Goal: Transaction & Acquisition: Purchase product/service

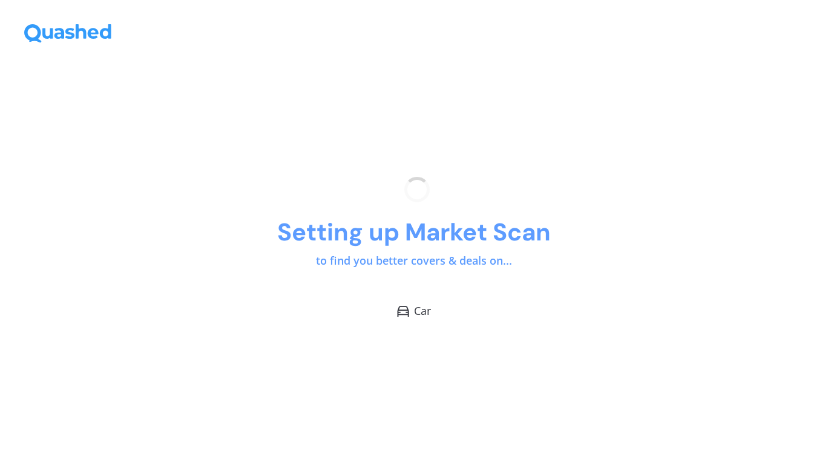
click at [454, 286] on div "Setting up Market Scan to find you better covers & deals on... Car" at bounding box center [414, 247] width 828 height 403
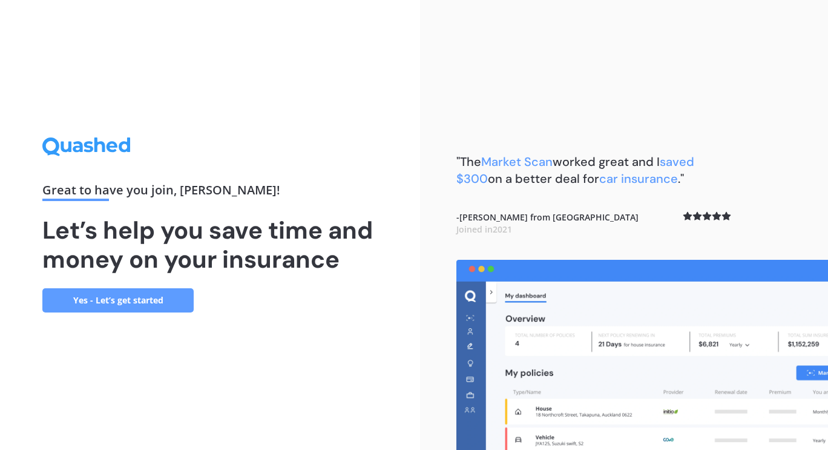
click at [144, 299] on link "Yes - Let’s get started" at bounding box center [117, 300] width 151 height 24
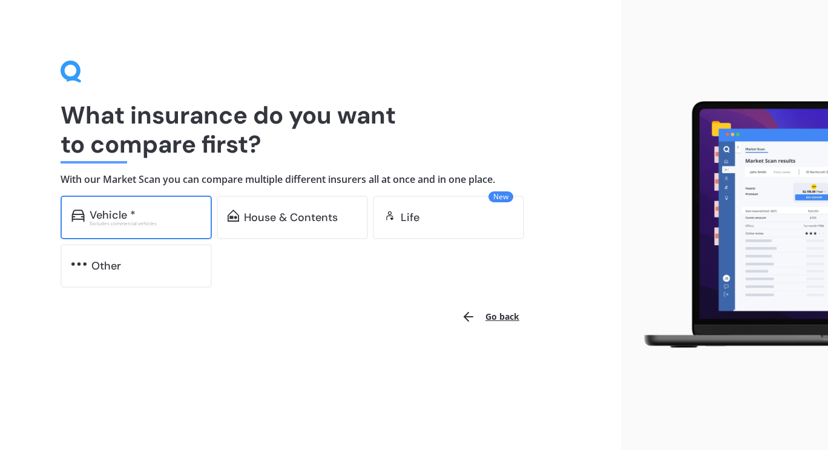
click at [158, 211] on div "Vehicle *" at bounding box center [145, 215] width 111 height 12
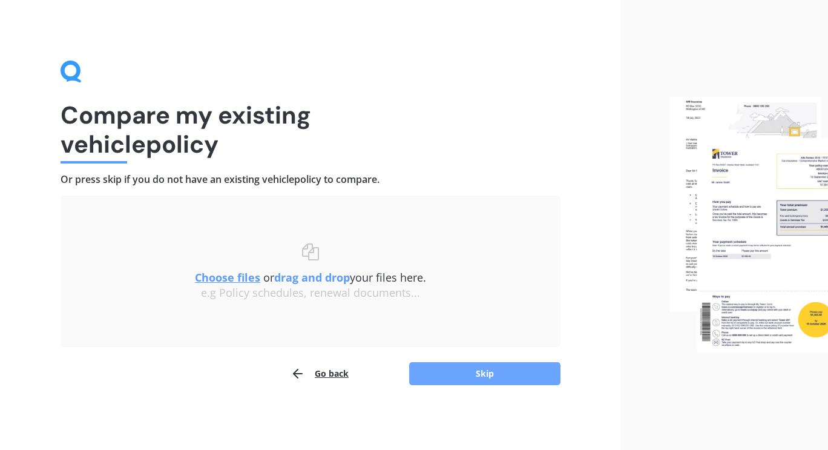
click at [480, 372] on button "Skip" at bounding box center [484, 373] width 151 height 23
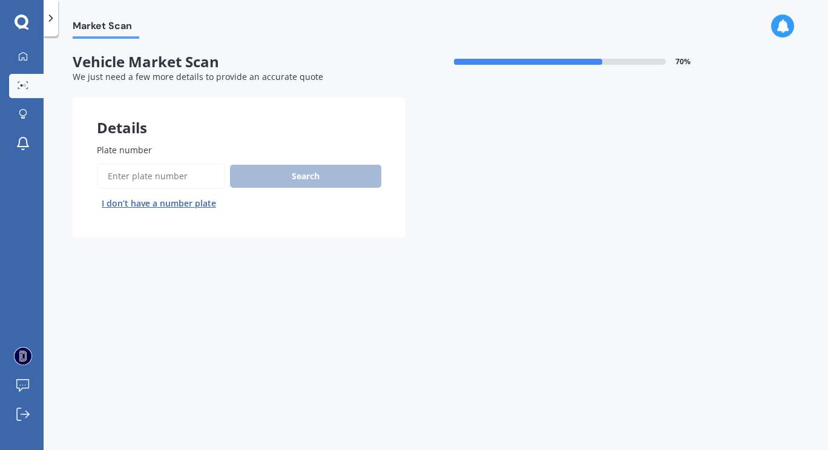
click at [176, 168] on input "Plate number" at bounding box center [161, 175] width 128 height 25
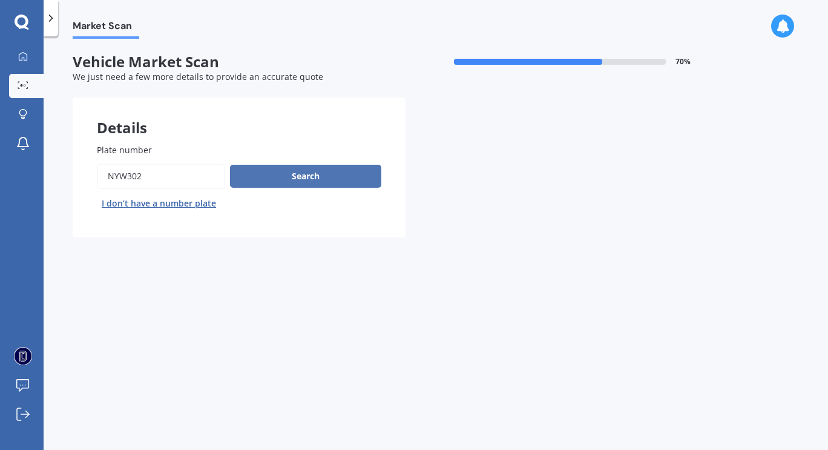
type input "NYW302"
click at [296, 182] on button "Search" at bounding box center [305, 176] width 151 height 23
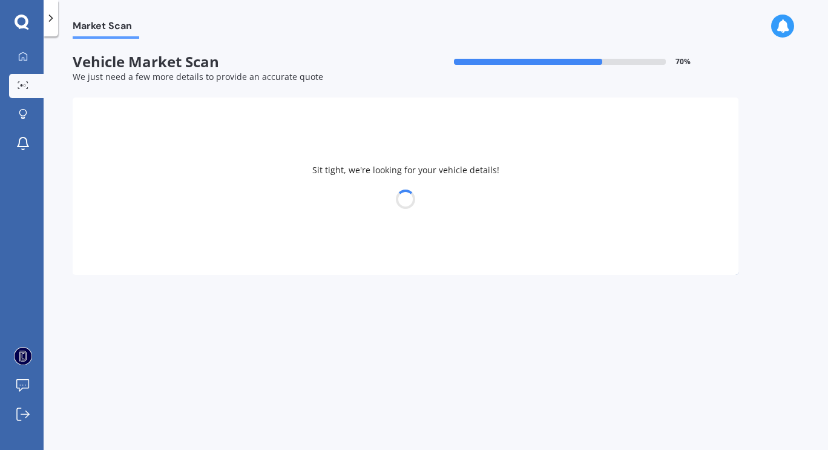
select select "LEXUS"
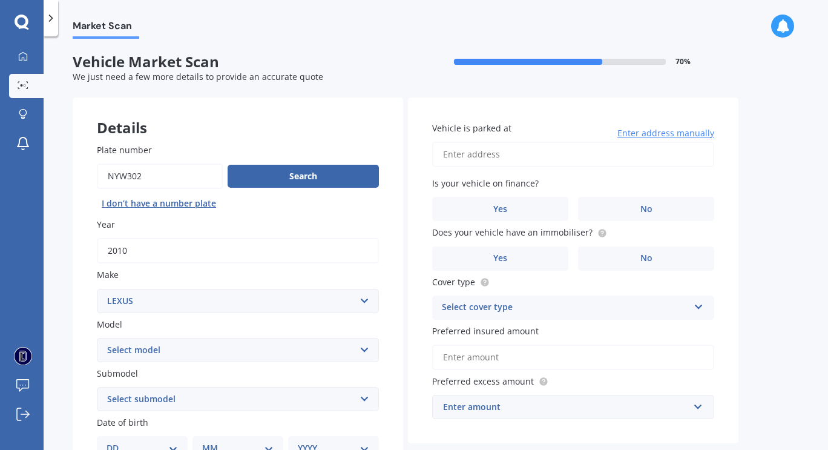
click at [500, 156] on input "Vehicle is parked at" at bounding box center [573, 154] width 282 height 25
click at [620, 147] on input "[STREET_ADDRESS][PERSON_NAME]" at bounding box center [573, 154] width 282 height 25
type input "[STREET_ADDRESS]"
click at [629, 203] on label "No" at bounding box center [646, 209] width 136 height 24
click at [0, 0] on input "No" at bounding box center [0, 0] width 0 height 0
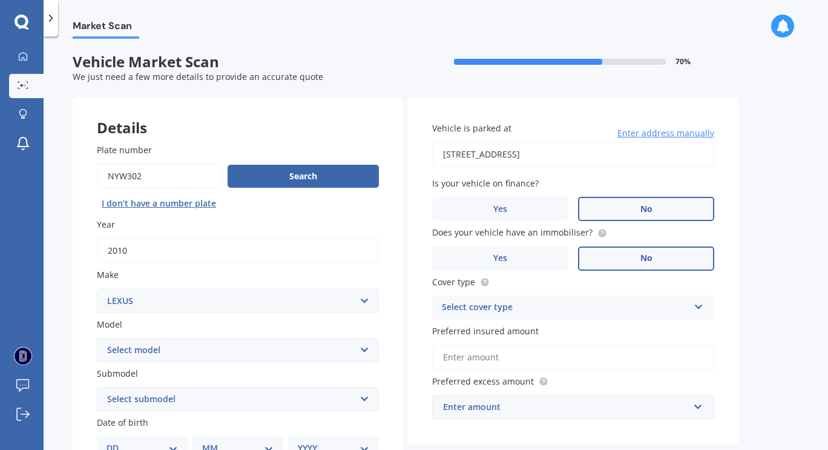
click at [617, 260] on label "No" at bounding box center [646, 258] width 136 height 24
click at [0, 0] on input "No" at bounding box center [0, 0] width 0 height 0
click at [574, 315] on div "Select cover type" at bounding box center [565, 307] width 247 height 15
click at [566, 338] on div "Comprehensive" at bounding box center [573, 331] width 281 height 22
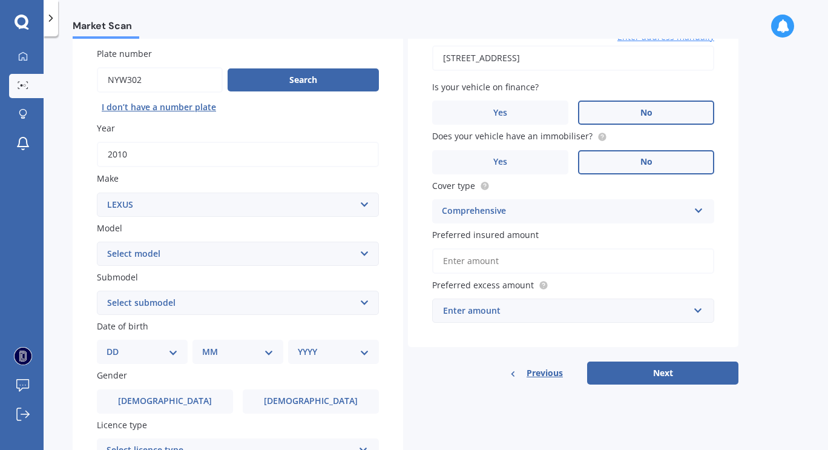
scroll to position [97, 0]
click at [537, 258] on input "Preferred insured amount" at bounding box center [573, 260] width 282 height 25
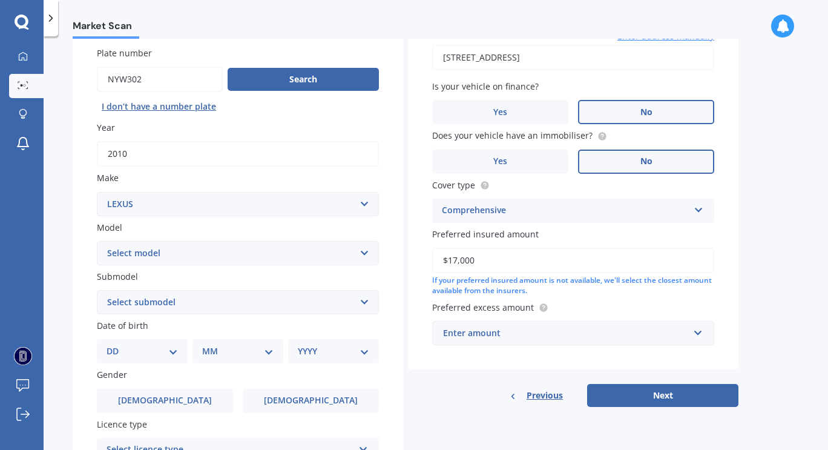
type input "$17,000"
click at [549, 335] on div "Enter amount" at bounding box center [566, 332] width 246 height 13
click at [454, 401] on div "Previous Next" at bounding box center [573, 395] width 331 height 23
click at [589, 331] on div "$100" at bounding box center [566, 332] width 246 height 13
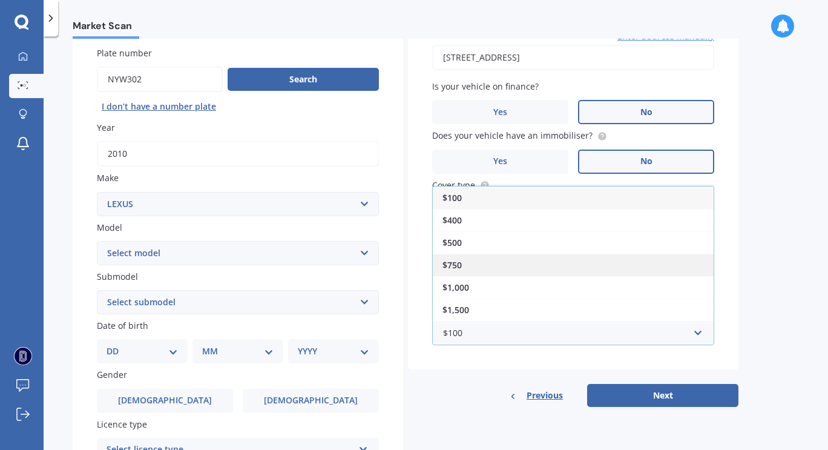
click at [500, 272] on div "$750" at bounding box center [573, 265] width 281 height 22
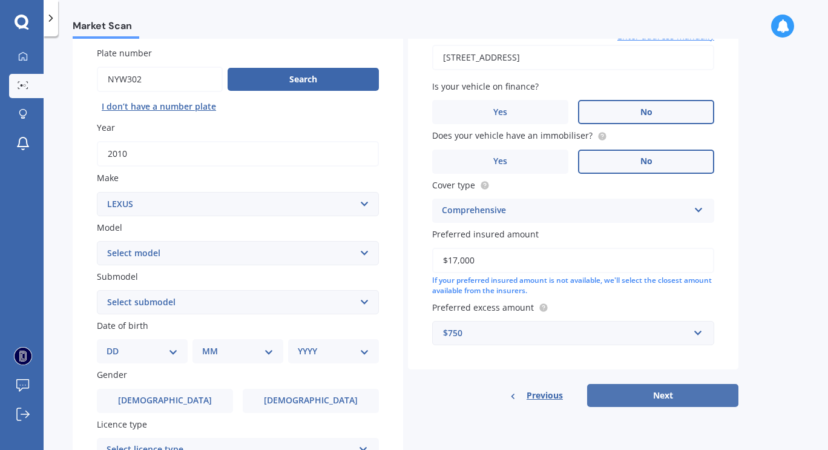
click at [623, 401] on button "Next" at bounding box center [662, 395] width 151 height 23
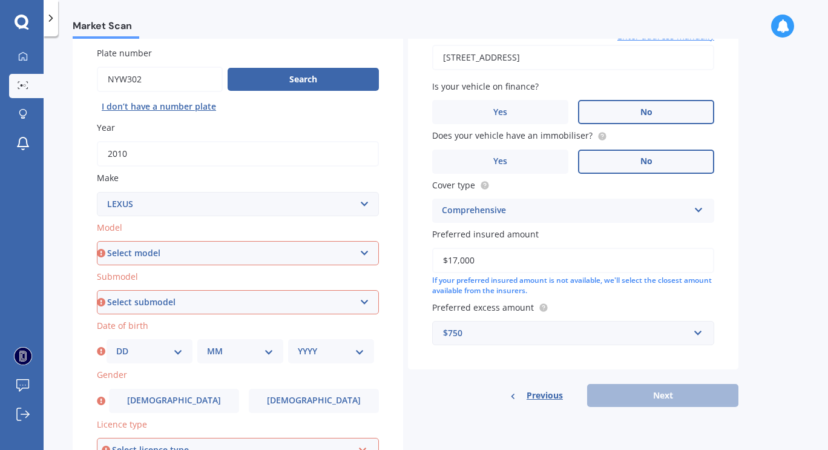
click at [234, 249] on select "Select model AS 460 CT 200 ES 300 ES 350 GS 250 GS 300 GS 350 GS 430 GS 450 GS …" at bounding box center [238, 253] width 282 height 24
select select "RX 450"
click at [97, 242] on select "Select model AS 460 CT 200 ES 300 ES 350 GS 250 GS 300 GS 350 GS 430 GS 450 GS …" at bounding box center [238, 253] width 282 height 24
click at [168, 300] on select "Select submodel h h F Sport H Hybrid 4WD" at bounding box center [238, 302] width 282 height 24
select select "H"
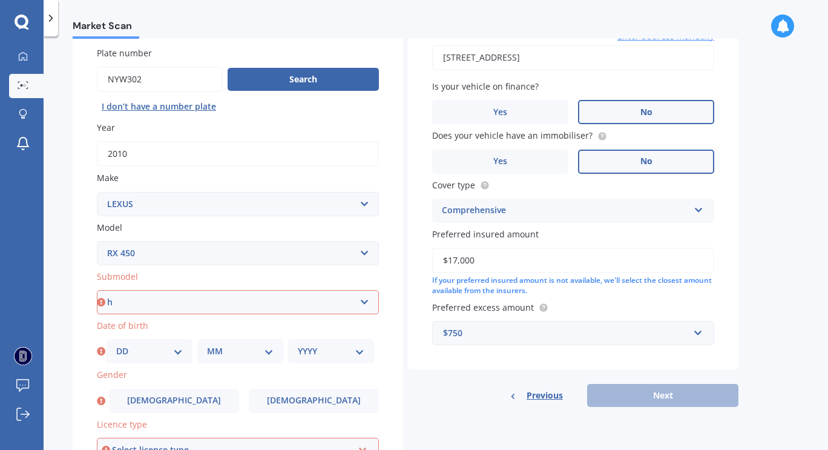
click at [97, 291] on select "Select submodel h h F Sport H Hybrid 4WD" at bounding box center [238, 302] width 282 height 24
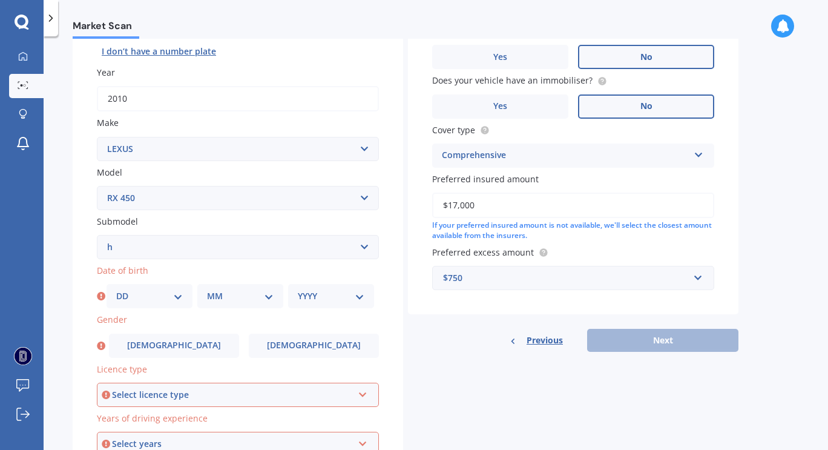
scroll to position [153, 0]
click at [151, 296] on select "DD 01 02 03 04 05 06 07 08 09 10 11 12 13 14 15 16 17 18 19 20 21 22 23 24 25 2…" at bounding box center [149, 294] width 67 height 13
select select "01"
click at [116, 290] on select "DD 01 02 03 04 05 06 07 08 09 10 11 12 13 14 15 16 17 18 19 20 21 22 23 24 25 2…" at bounding box center [149, 294] width 67 height 13
click at [217, 307] on div "MM 01 02 03 04 05 06 07 08 09 10 11 12" at bounding box center [240, 295] width 86 height 24
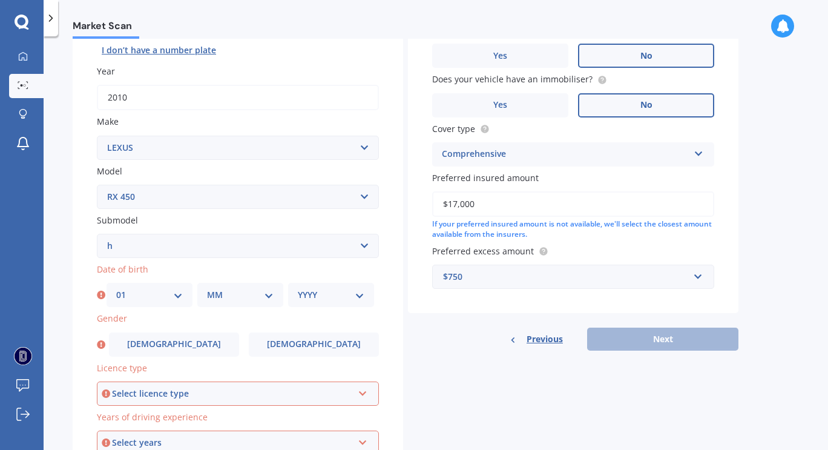
click at [226, 297] on select "MM 01 02 03 04 05 06 07 08 09 10 11 12" at bounding box center [240, 294] width 67 height 13
select select "12"
click at [207, 290] on select "MM 01 02 03 04 05 06 07 08 09 10 11 12" at bounding box center [240, 294] width 67 height 13
click at [297, 298] on div "YYYY 2025 2024 2023 2022 2021 2020 2019 2018 2017 2016 2015 2014 2013 2012 2011…" at bounding box center [331, 295] width 86 height 24
click at [335, 298] on select "YYYY 2025 2024 2023 2022 2021 2020 2019 2018 2017 2016 2015 2014 2013 2012 2011…" at bounding box center [331, 294] width 67 height 13
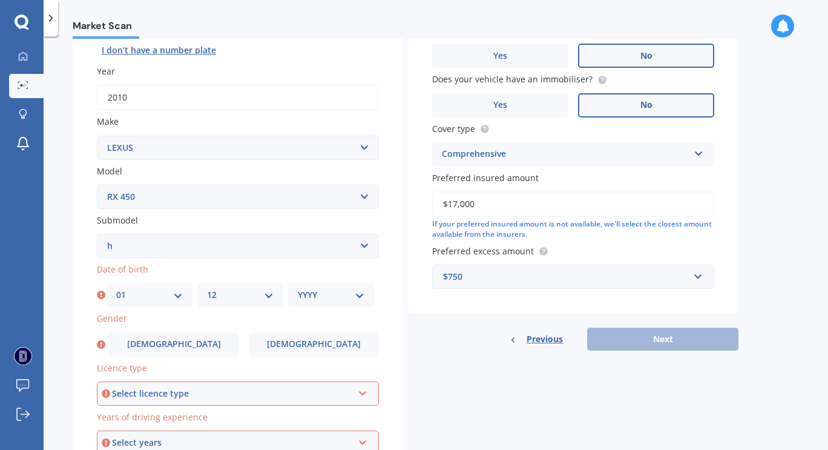
select select "1984"
click at [298, 290] on select "YYYY 2025 2024 2023 2022 2021 2020 2019 2018 2017 2016 2015 2014 2013 2012 2011…" at bounding box center [331, 294] width 67 height 13
click at [315, 346] on span "[DEMOGRAPHIC_DATA]" at bounding box center [314, 344] width 96 height 10
click at [0, 0] on input "[DEMOGRAPHIC_DATA]" at bounding box center [0, 0] width 0 height 0
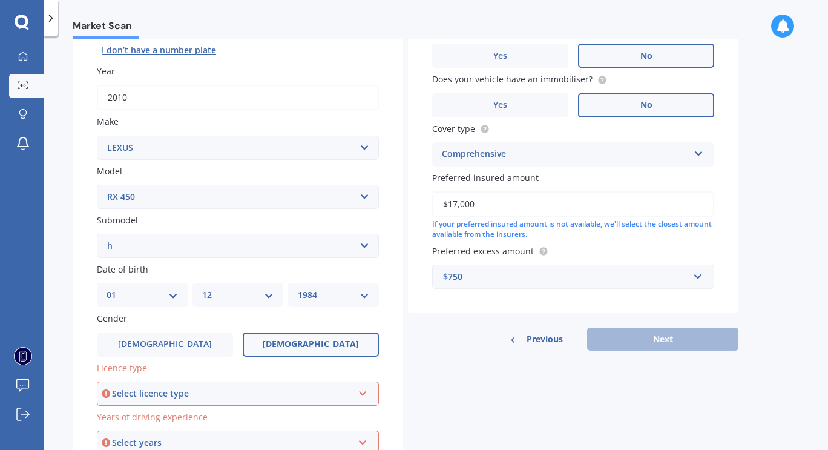
scroll to position [237, 0]
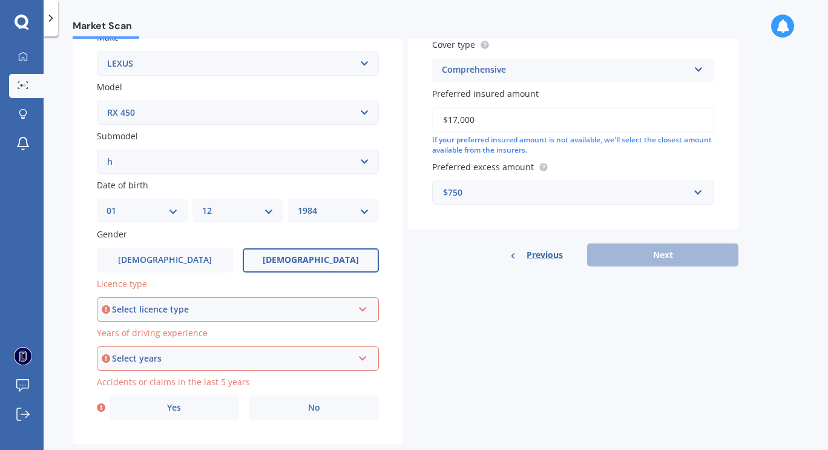
click at [276, 318] on div "Select licence type NZ Full NZ Restricted NZ Learners [GEOGRAPHIC_DATA] [GEOGRA…" at bounding box center [238, 309] width 282 height 24
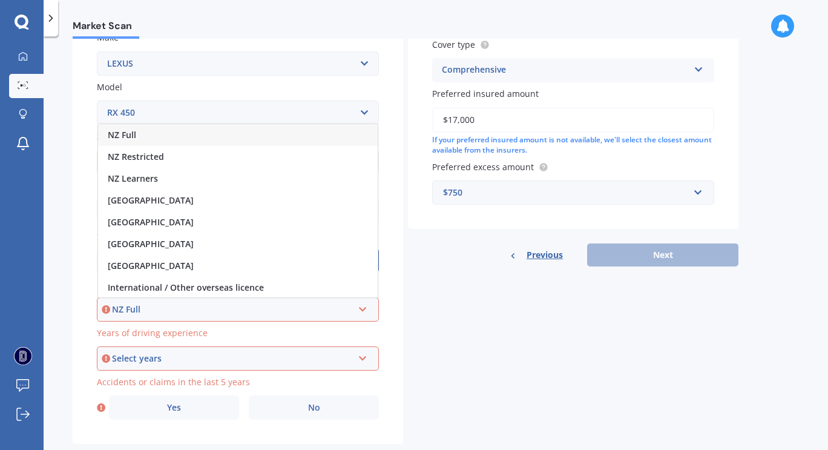
click at [261, 306] on div "NZ Full" at bounding box center [232, 309] width 241 height 13
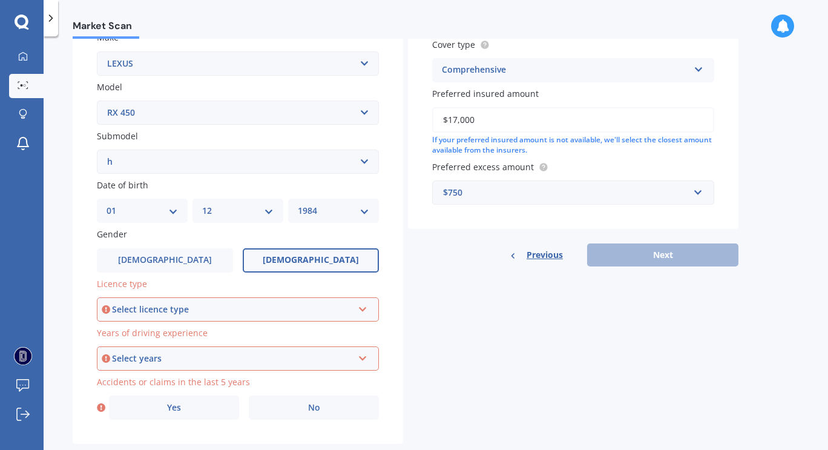
click at [259, 363] on div "Select years" at bounding box center [232, 358] width 241 height 13
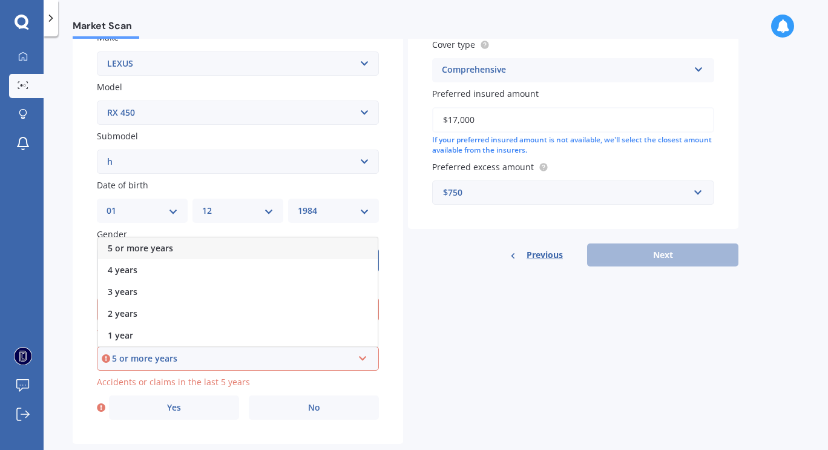
click at [241, 369] on div "5 or more years 5 or more years 4 years 3 years 2 years 1 year" at bounding box center [238, 358] width 282 height 24
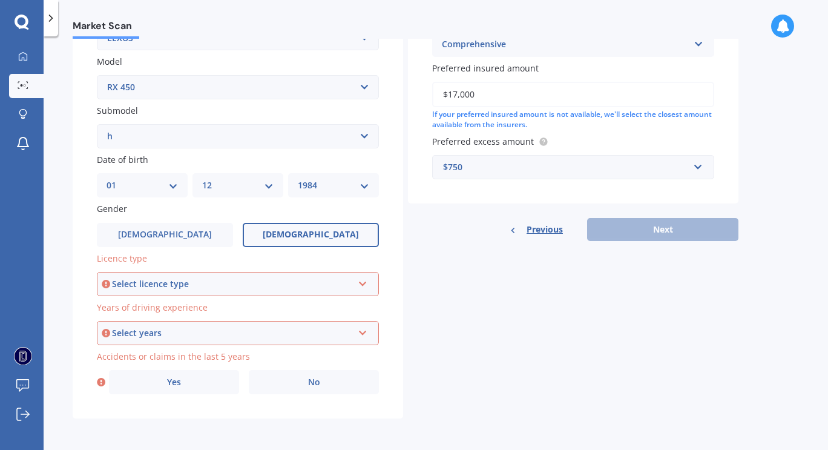
scroll to position [266, 0]
click at [234, 334] on div "Select years" at bounding box center [232, 332] width 241 height 13
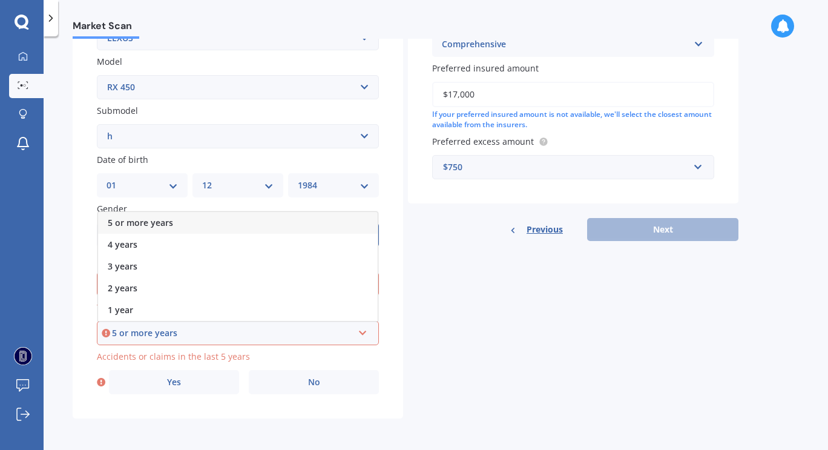
click at [197, 217] on div "5 or more years" at bounding box center [238, 223] width 280 height 22
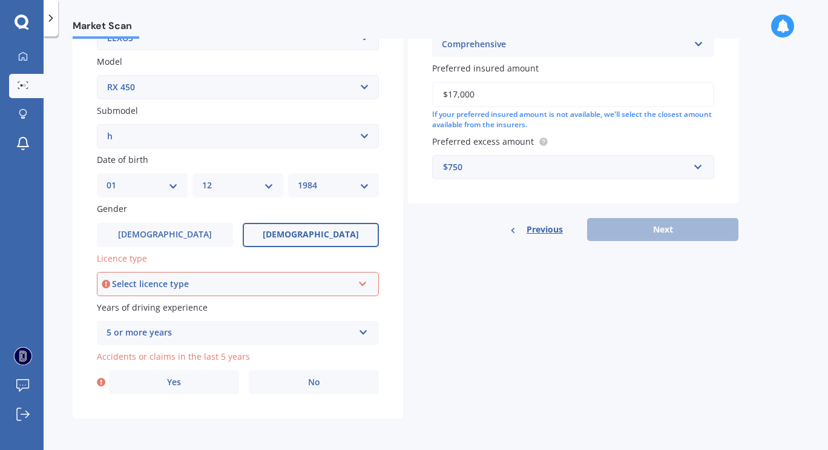
click at [197, 289] on div "Select licence type" at bounding box center [232, 283] width 241 height 13
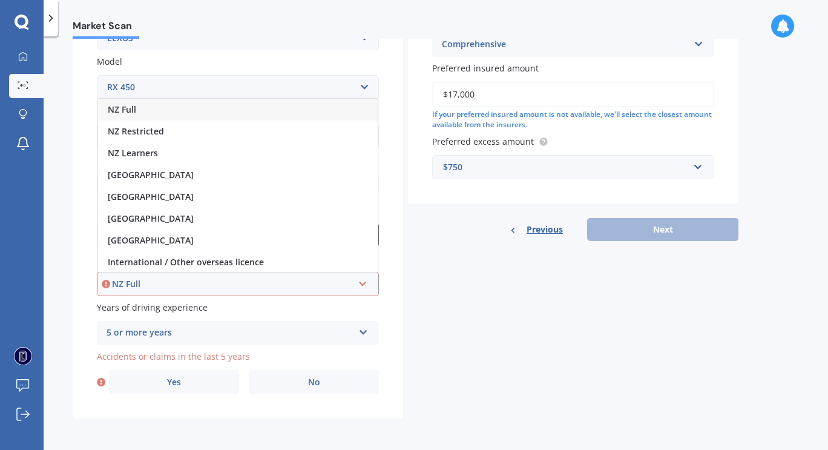
click at [176, 106] on div "NZ Full" at bounding box center [238, 110] width 280 height 22
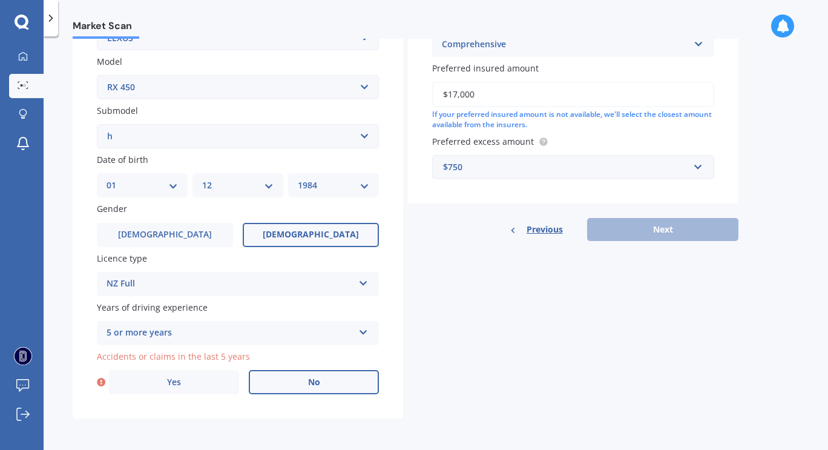
click at [271, 377] on label "No" at bounding box center [314, 382] width 130 height 24
click at [0, 0] on input "No" at bounding box center [0, 0] width 0 height 0
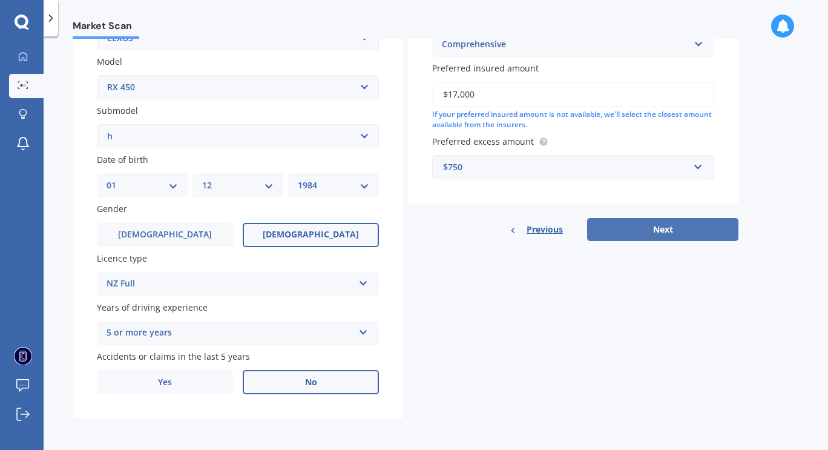
click at [656, 228] on button "Next" at bounding box center [662, 229] width 151 height 23
select select "01"
select select "12"
select select "1984"
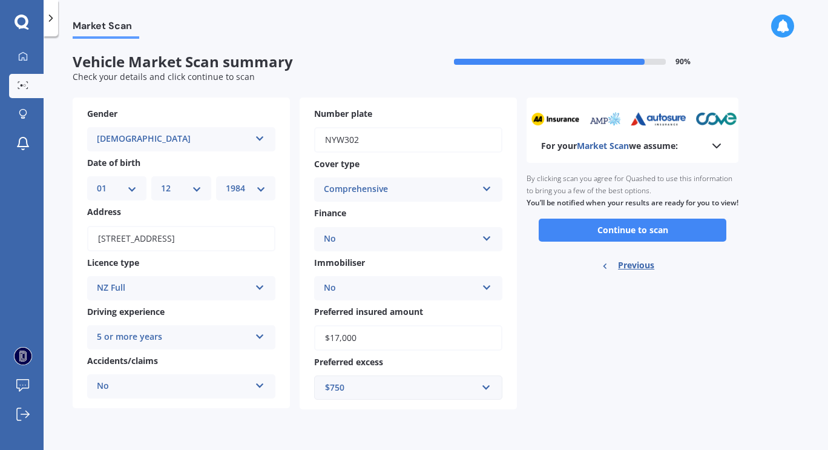
scroll to position [0, 0]
click at [611, 242] on button "Continue to scan" at bounding box center [633, 230] width 188 height 23
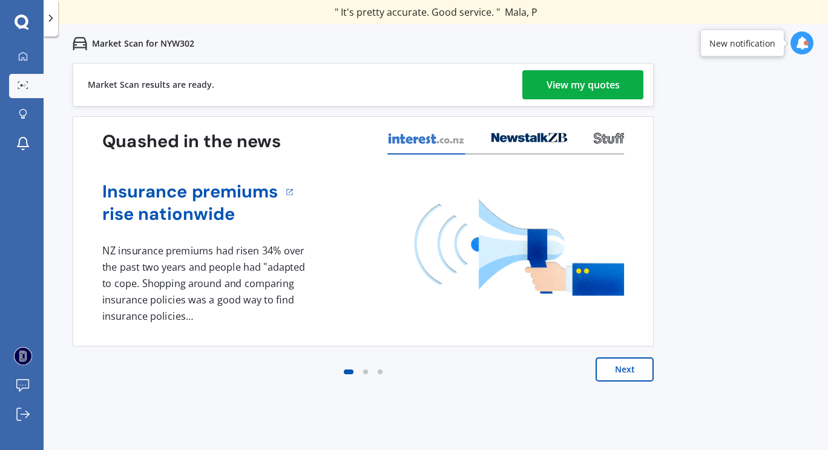
click at [562, 84] on div "View my quotes" at bounding box center [583, 84] width 73 height 29
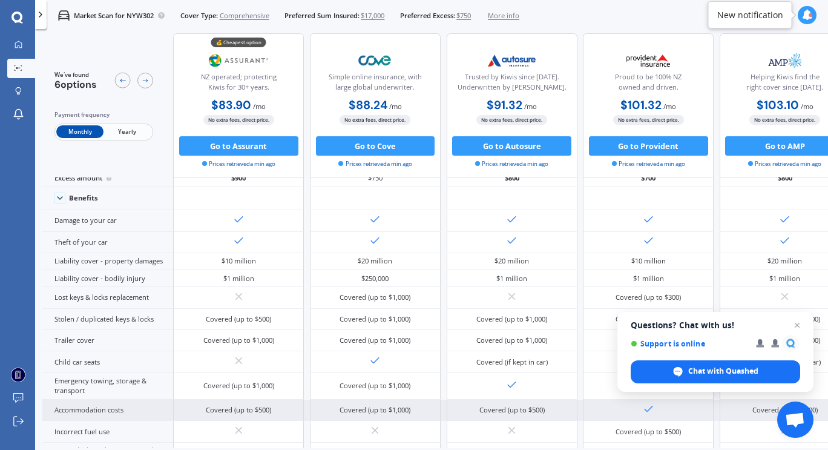
scroll to position [41, 0]
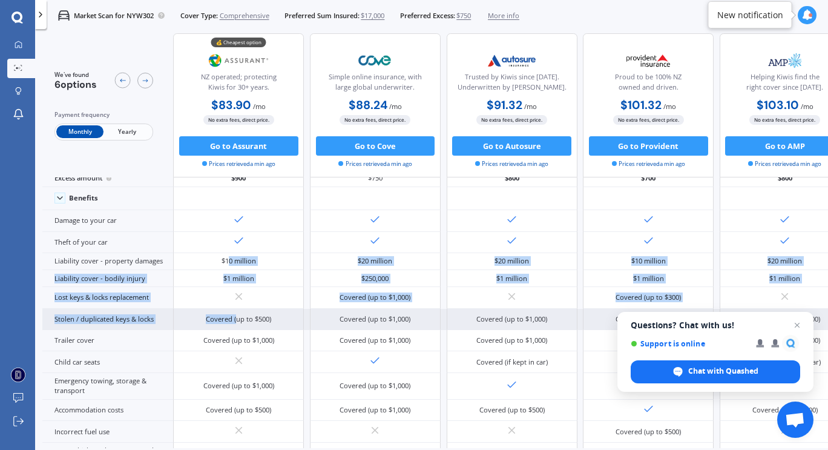
drag, startPoint x: 228, startPoint y: 262, endPoint x: 235, endPoint y: 308, distance: 46.5
click at [235, 308] on div "Sum insured (incl. GST) $17,000 $16,575 $17,000 $17,000 $17,000 $17,000 Excess …" at bounding box center [514, 456] width 945 height 607
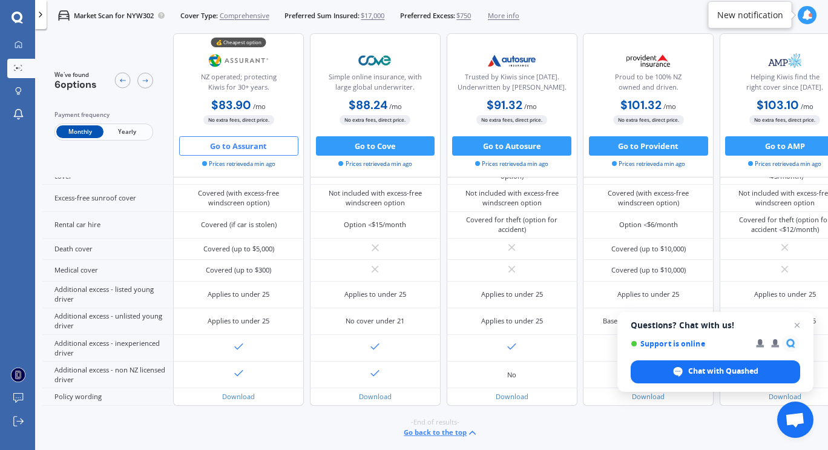
scroll to position [484, 10]
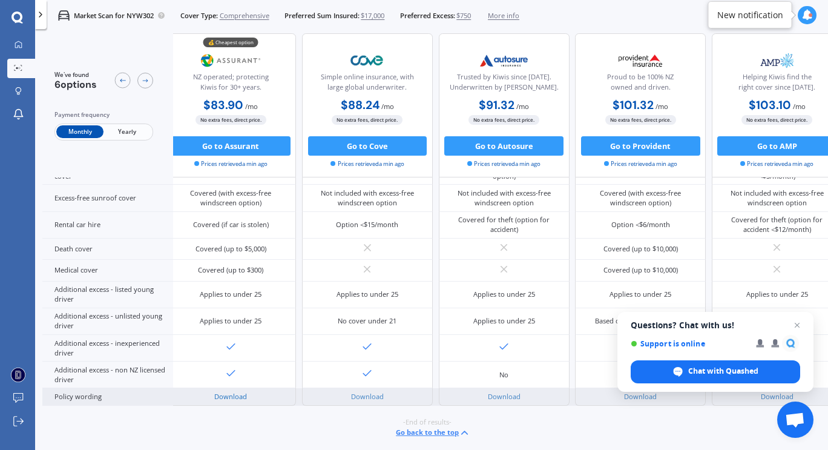
click at [246, 392] on link "Download" at bounding box center [230, 396] width 33 height 9
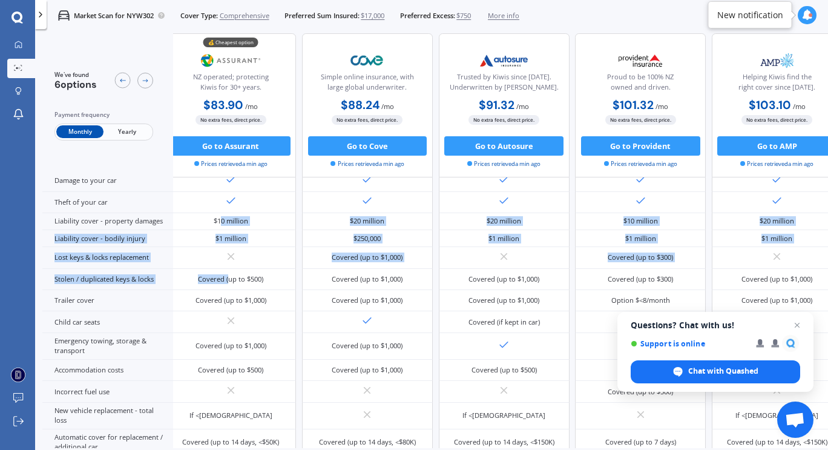
scroll to position [0, 10]
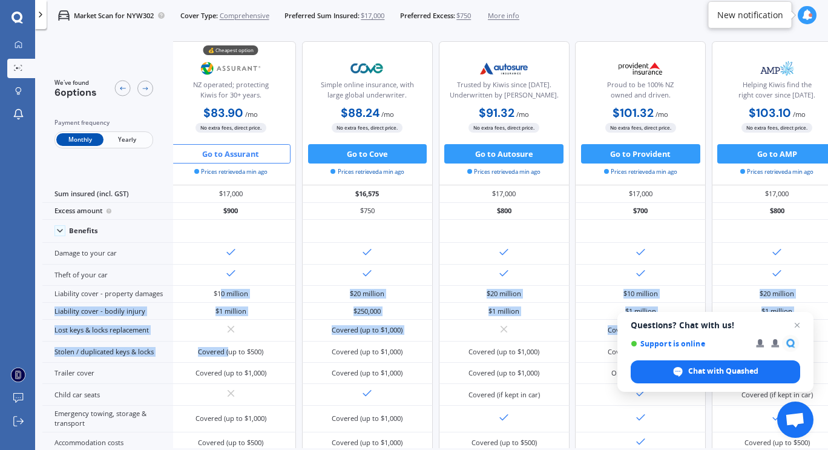
click at [220, 155] on button "Go to Assurant" at bounding box center [230, 153] width 119 height 19
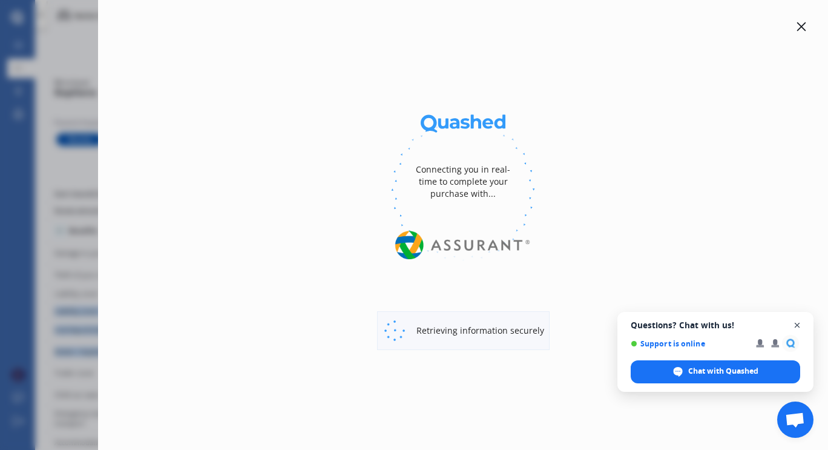
select select "Yearly"
select select "full"
select select "500.00"
select select "[GEOGRAPHIC_DATA]"
select select "LEXUS"
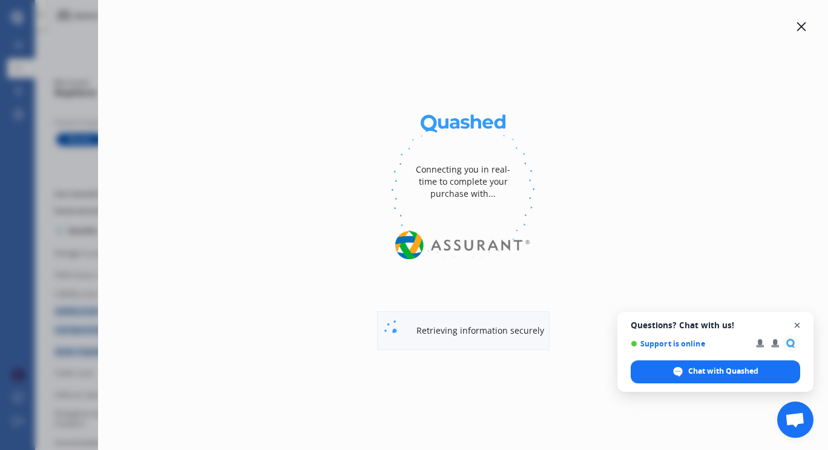
select select "RX 450"
select select "H"
click at [797, 322] on span "Open chat" at bounding box center [797, 325] width 15 height 15
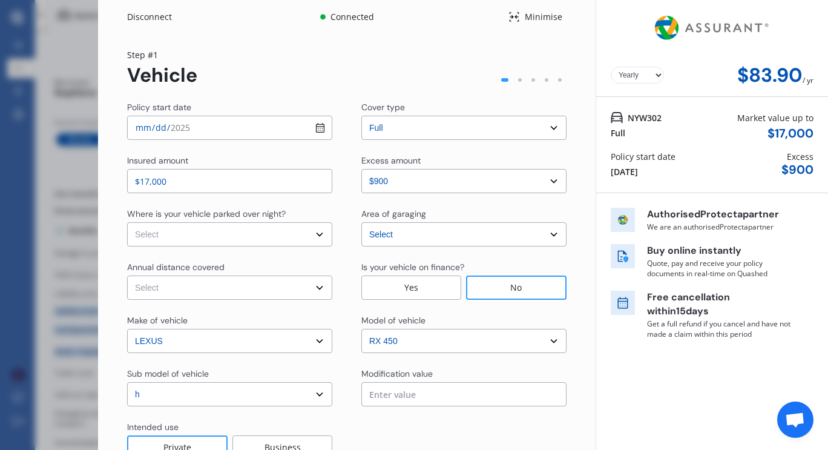
select select "Monthly"
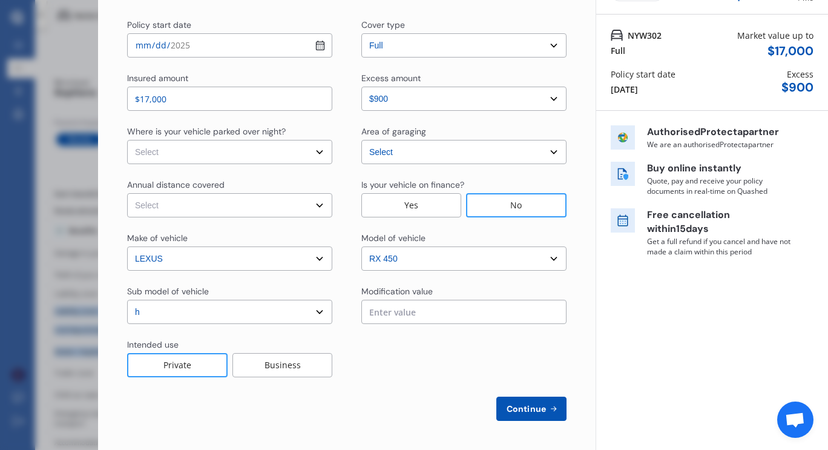
click at [220, 205] on select "Select Low (less than 15,000km per year) Average (15,000-30,000km per year) Hig…" at bounding box center [229, 205] width 205 height 24
click at [373, 382] on div "Policy start date [DATE] Cover type Select cover type 3rd Party Full Insured am…" at bounding box center [347, 220] width 440 height 402
click at [431, 319] on input "text" at bounding box center [463, 312] width 205 height 24
click at [531, 410] on span "Continue" at bounding box center [526, 409] width 44 height 10
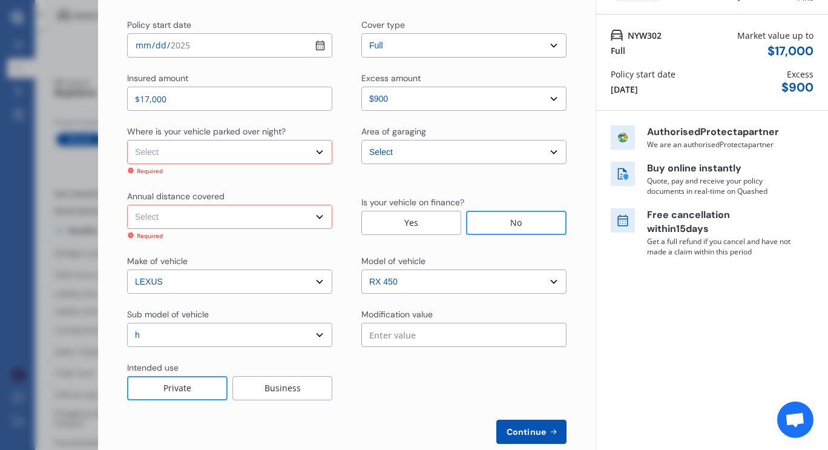
click at [181, 147] on select "Select In a garage On own property On street or road" at bounding box center [229, 152] width 205 height 24
select select "On own property"
click at [127, 140] on select "Select In a garage On own property On street or road" at bounding box center [229, 152] width 205 height 24
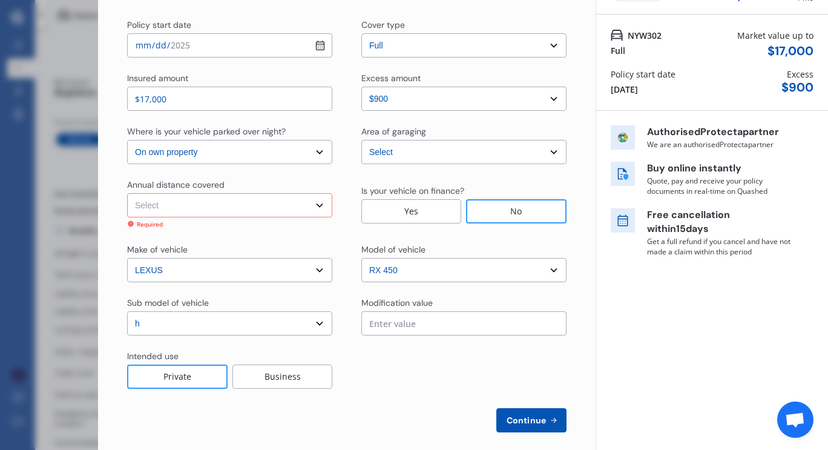
click at [170, 210] on select "Select Low (less than 15,000km per year) Average (15,000-30,000km per year) Hig…" at bounding box center [229, 205] width 205 height 24
click at [127, 193] on select "Select Low (less than 15,000km per year) Average (15,000-30,000km per year) Hig…" at bounding box center [229, 205] width 205 height 24
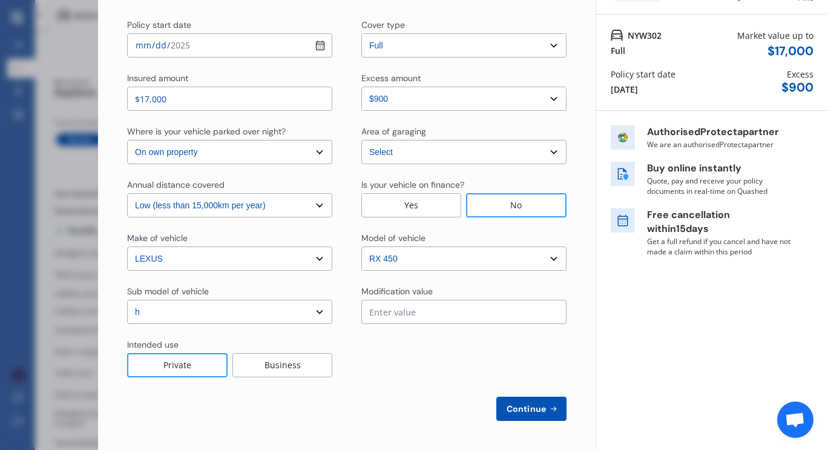
click at [245, 224] on div "Policy start date [DATE] Cover type Select cover type 3rd Party Full Insured am…" at bounding box center [347, 220] width 440 height 402
click at [255, 201] on select "Select Low (less than 15,000km per year) Average (15,000-30,000km per year) Hig…" at bounding box center [229, 205] width 205 height 24
click at [127, 193] on select "Select Low (less than 15,000km per year) Average (15,000-30,000km per year) Hig…" at bounding box center [229, 205] width 205 height 24
click at [248, 214] on select "Select Low (less than 15,000km per year) Average (15,000-30,000km per year) Hig…" at bounding box center [229, 205] width 205 height 24
select select "15000"
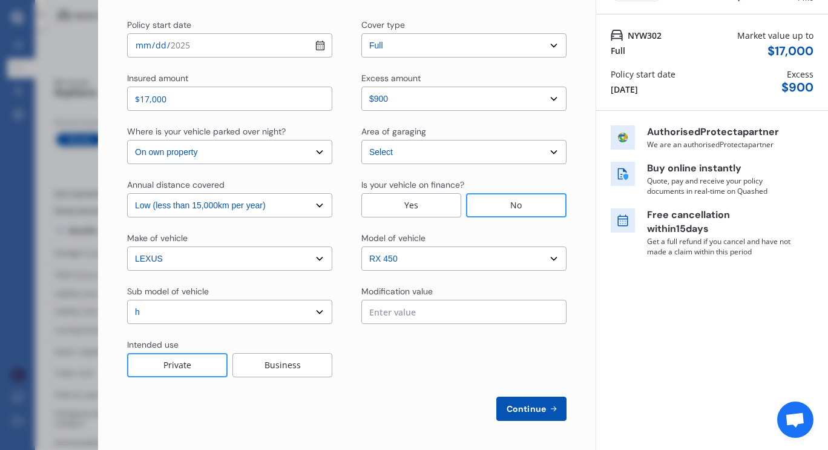
click at [127, 193] on select "Select Low (less than 15,000km per year) Average (15,000-30,000km per year) Hig…" at bounding box center [229, 205] width 205 height 24
click at [514, 414] on span "Continue" at bounding box center [526, 409] width 44 height 10
select select "Miss"
select select "01"
select select "12"
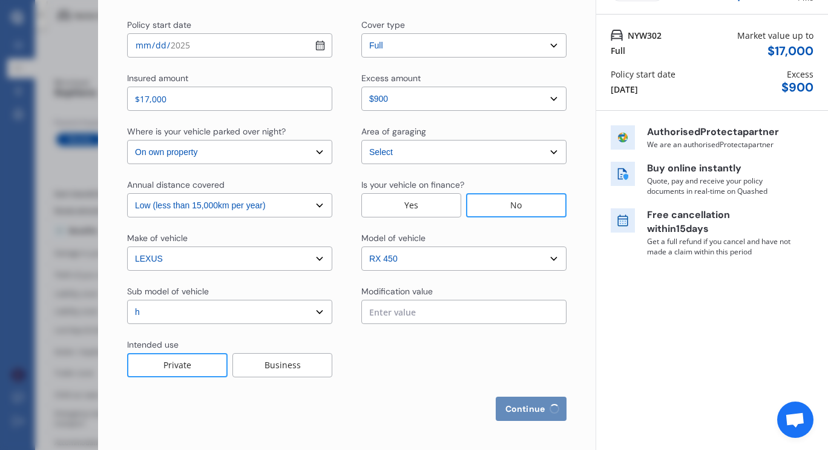
select select "1984"
select select "full"
select select "more than 4 years"
select select "[GEOGRAPHIC_DATA]"
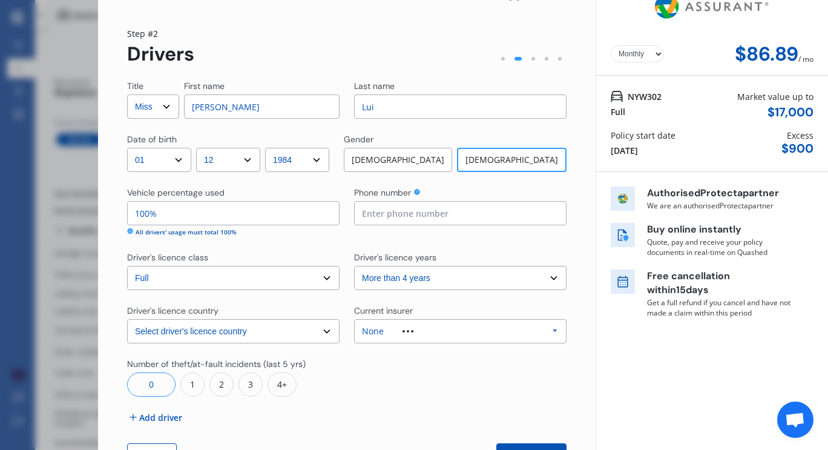
scroll to position [22, 0]
click at [381, 216] on input at bounding box center [460, 212] width 213 height 24
type input "0221501984"
click at [373, 373] on div at bounding box center [460, 376] width 213 height 39
click at [377, 335] on div "None" at bounding box center [373, 330] width 22 height 8
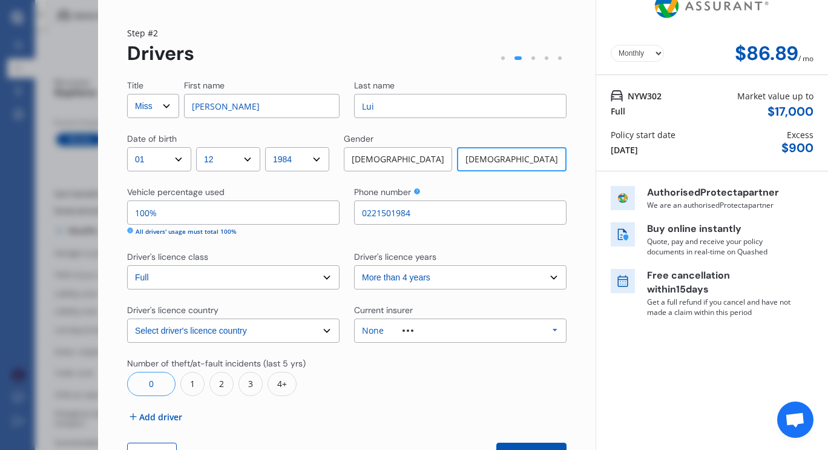
scroll to position [33, 0]
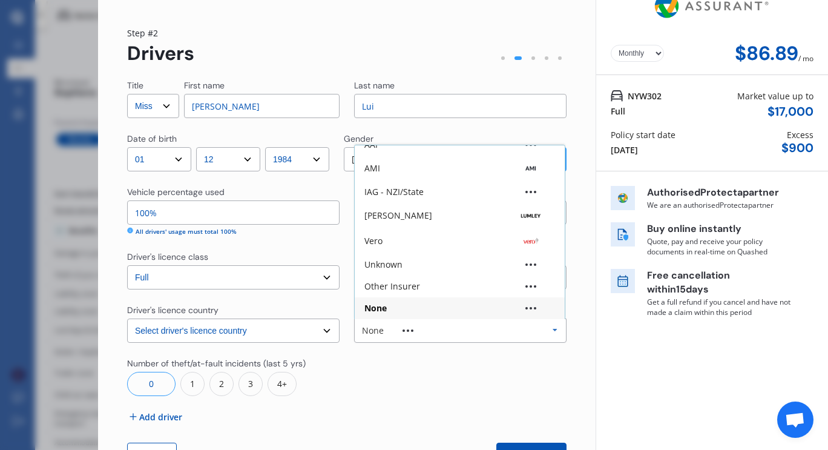
click at [377, 335] on div "None" at bounding box center [373, 330] width 22 height 8
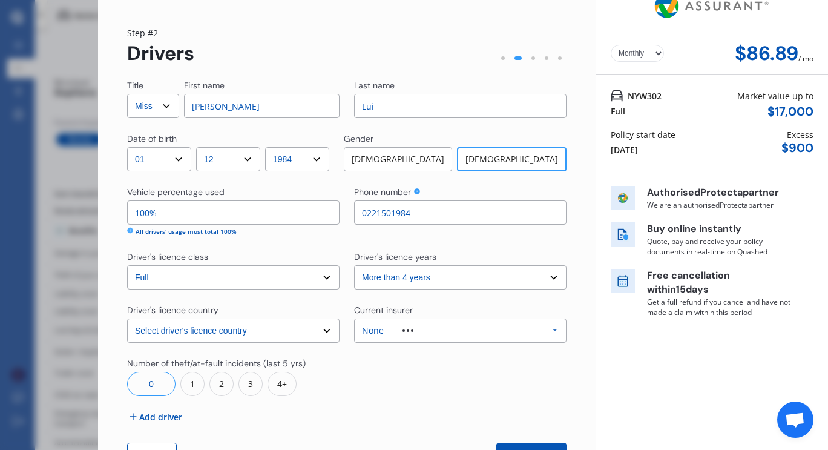
scroll to position [68, 0]
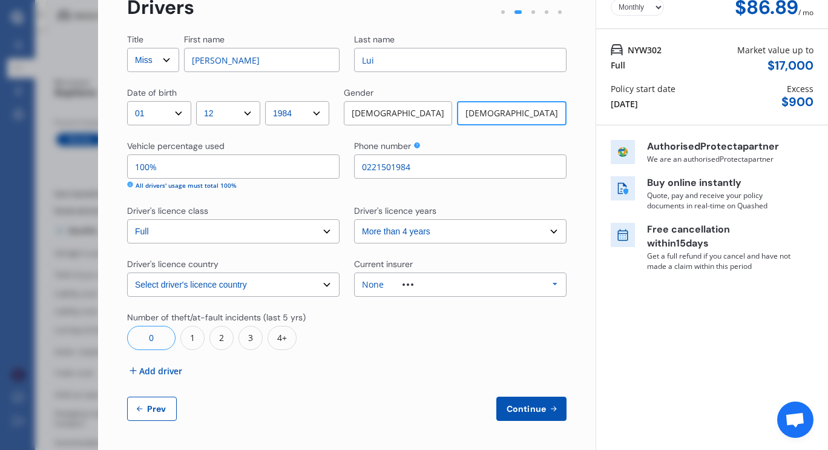
click at [537, 404] on span "Continue" at bounding box center [526, 409] width 44 height 10
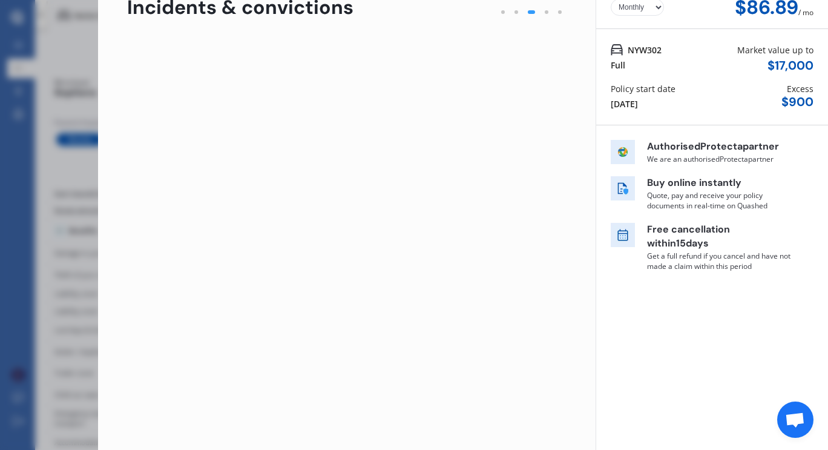
scroll to position [0, 0]
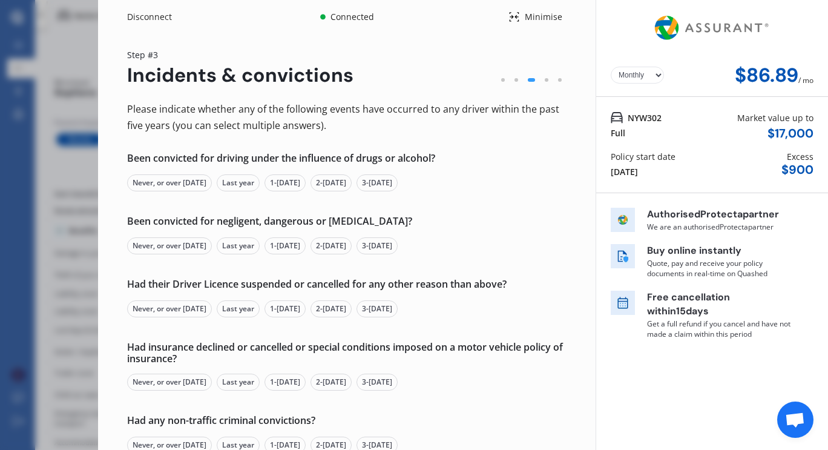
click at [195, 187] on div "Never, or over [DATE]" at bounding box center [169, 182] width 85 height 17
click at [176, 250] on div "Never, or over [DATE]" at bounding box center [169, 245] width 85 height 17
click at [173, 305] on div "Never, or over [DATE]" at bounding box center [169, 308] width 85 height 17
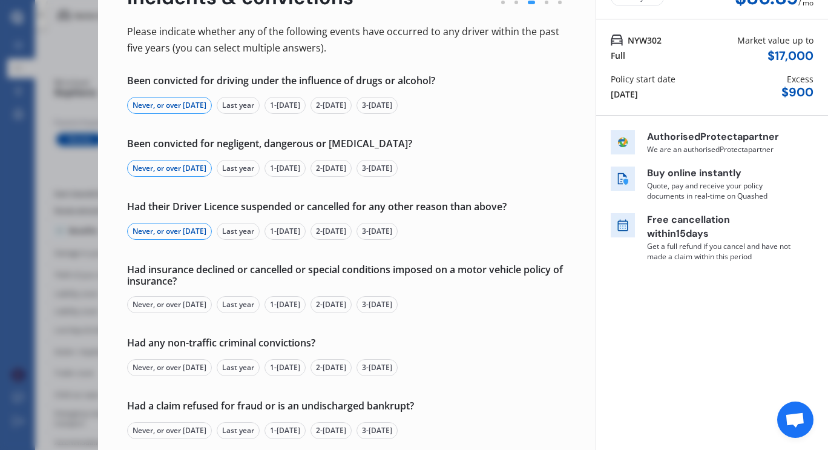
scroll to position [78, 0]
click at [173, 305] on div "Never, or over [DATE]" at bounding box center [169, 303] width 85 height 17
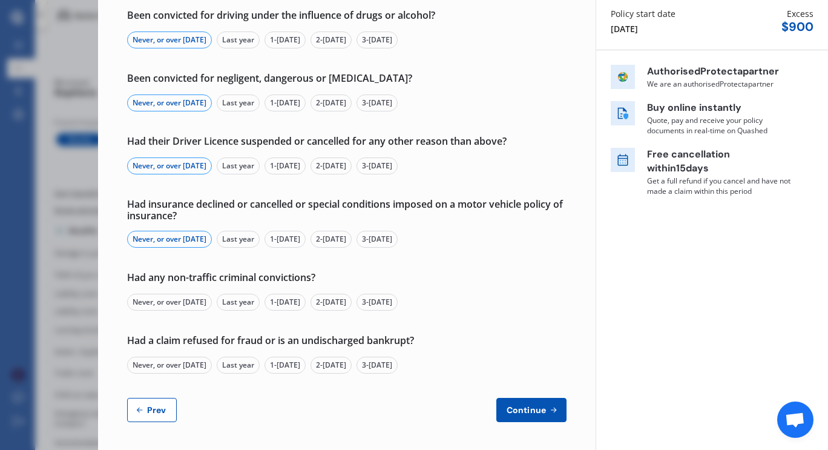
scroll to position [142, 0]
click at [165, 302] on div "Never, or over [DATE]" at bounding box center [169, 302] width 85 height 17
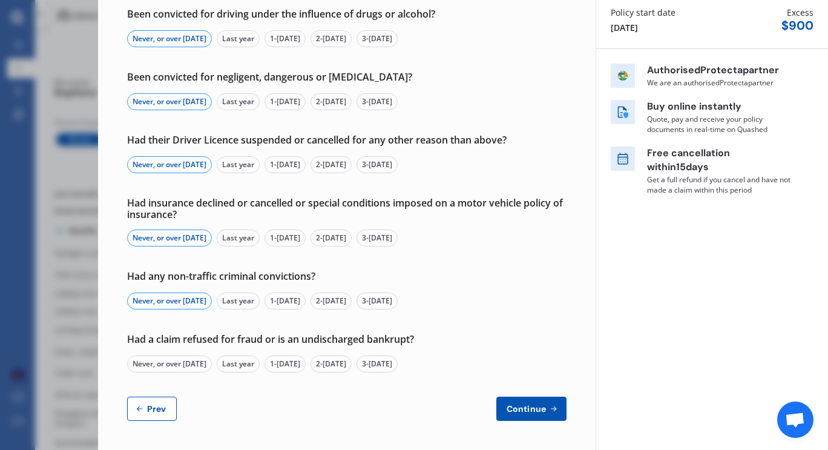
click at [165, 371] on div "Never, or over [DATE]" at bounding box center [169, 363] width 85 height 17
click at [507, 410] on span "Continue" at bounding box center [526, 409] width 44 height 10
select select "500.00"
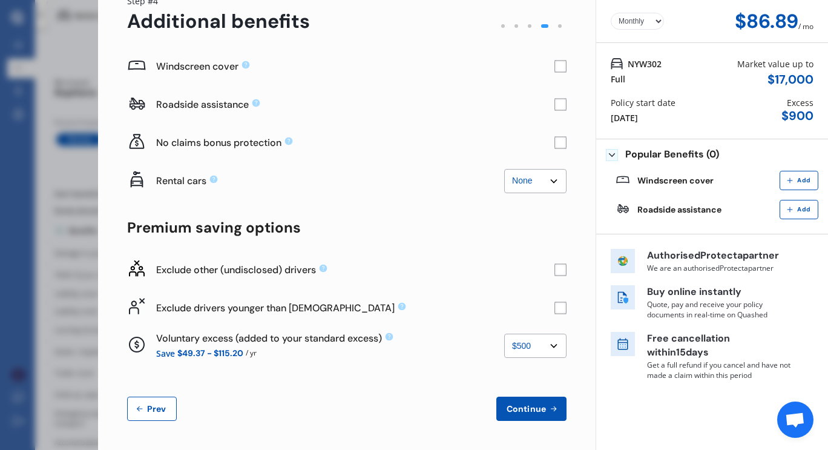
scroll to position [0, 0]
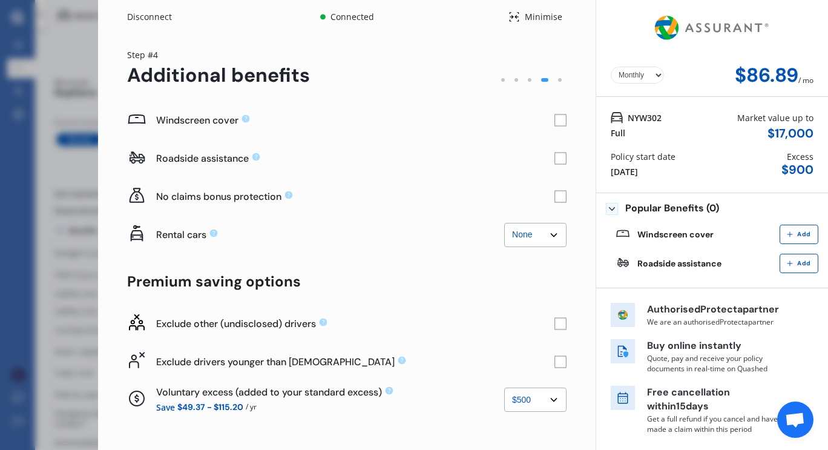
click at [555, 119] on rect at bounding box center [561, 120] width 12 height 12
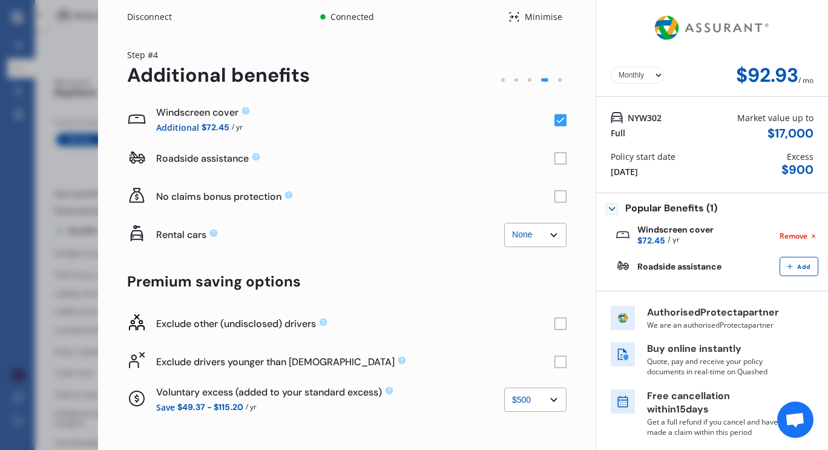
click at [557, 120] on icon at bounding box center [561, 120] width 8 height 6
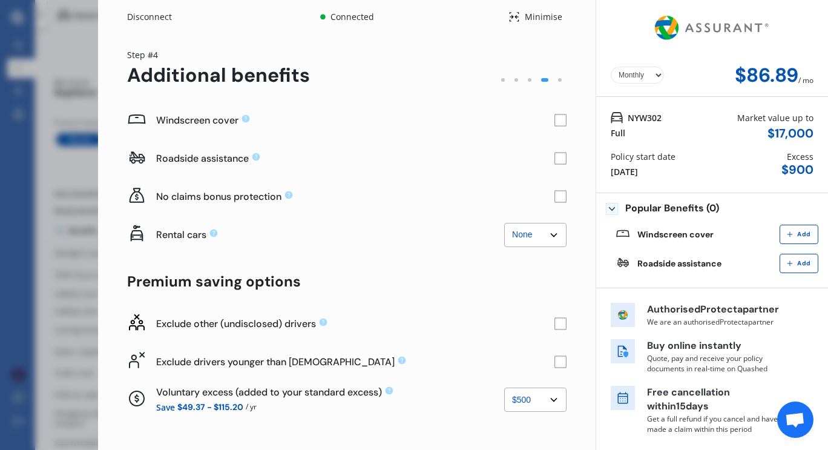
click at [555, 120] on rect at bounding box center [561, 120] width 12 height 12
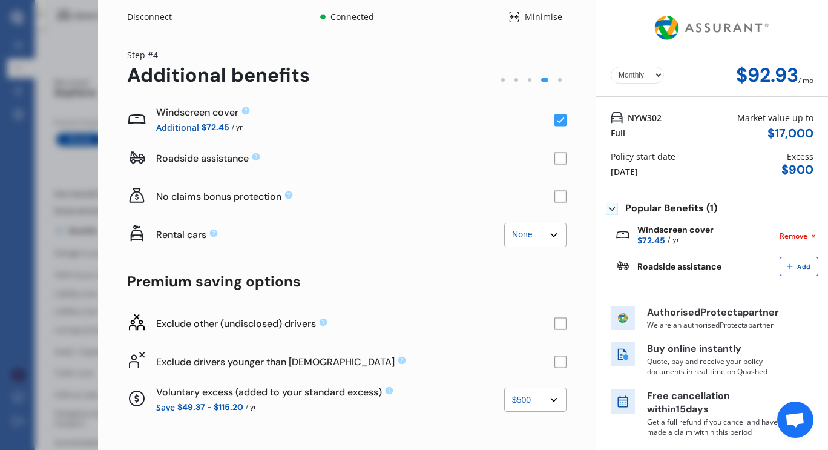
click at [557, 120] on icon at bounding box center [561, 120] width 8 height 6
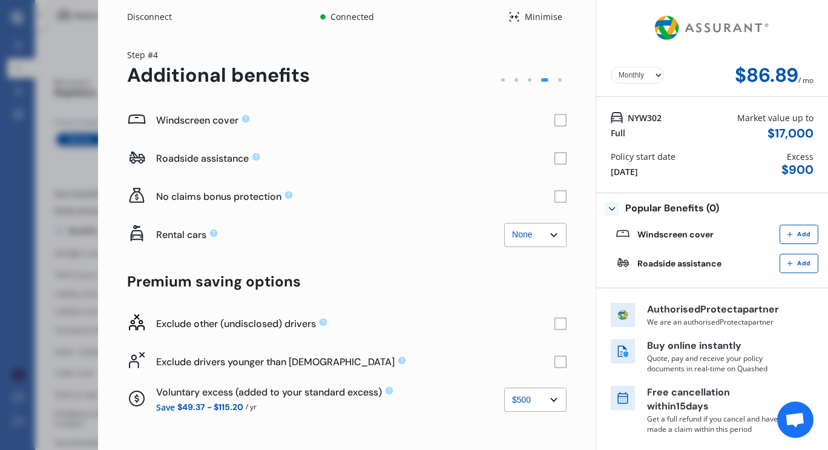
click at [555, 114] on rect at bounding box center [561, 120] width 12 height 12
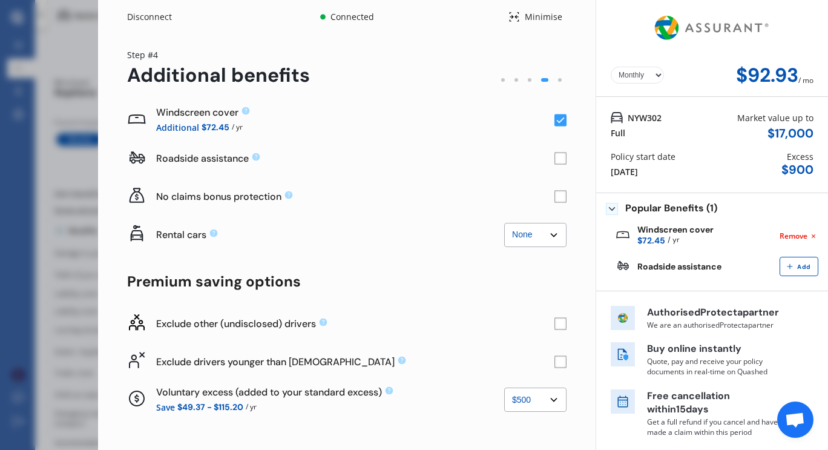
click at [555, 114] on rect at bounding box center [561, 120] width 12 height 12
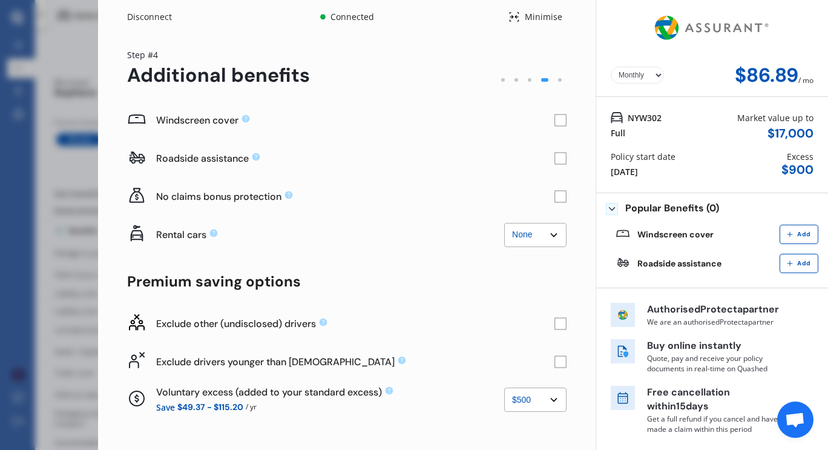
click at [555, 201] on rect at bounding box center [561, 197] width 12 height 12
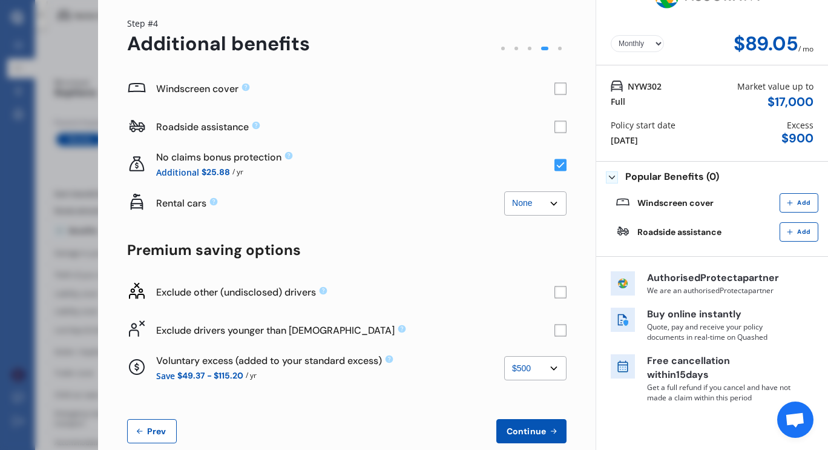
scroll to position [33, 0]
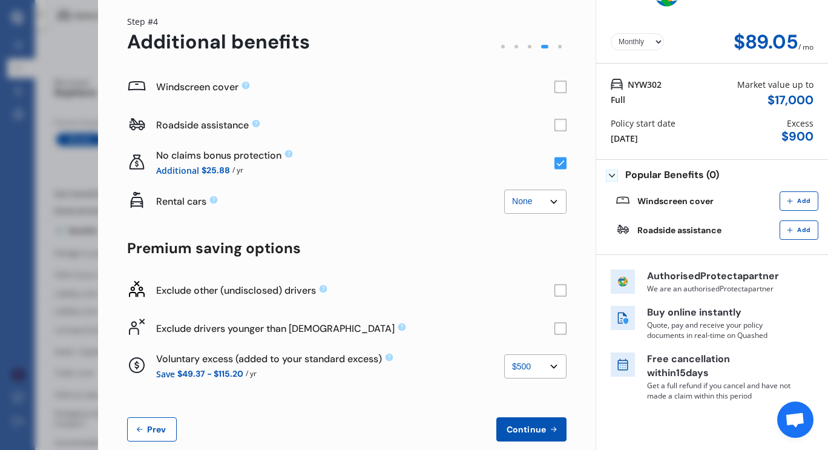
click at [529, 194] on select "None $2,500 $5,000" at bounding box center [535, 202] width 62 height 24
click at [504, 190] on select "None $2,500 $5,000" at bounding box center [535, 202] width 62 height 24
click at [536, 200] on select "None $2,500 $5,000" at bounding box center [535, 202] width 62 height 24
select select "0"
click at [504, 190] on select "None $2,500 $5,000" at bounding box center [535, 202] width 62 height 24
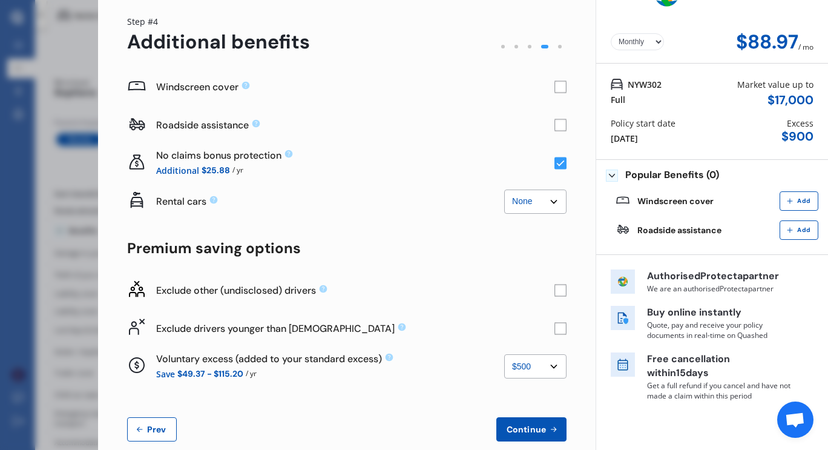
scroll to position [54, 0]
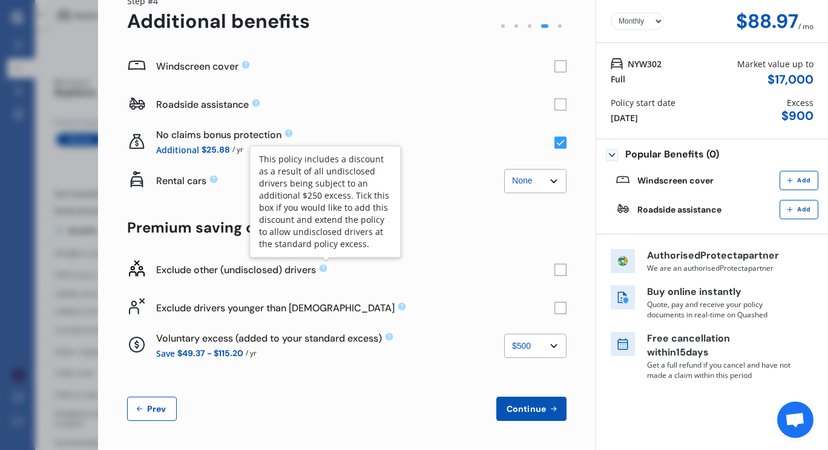
click at [324, 269] on icon at bounding box center [324, 269] width 8 height 8
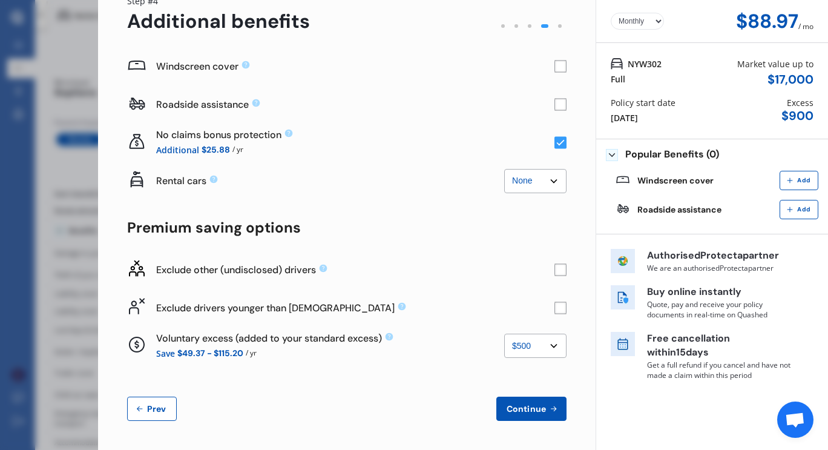
click at [324, 269] on icon at bounding box center [324, 269] width 8 height 8
click at [528, 352] on select "None $500 $1,000" at bounding box center [535, 346] width 62 height 24
click at [415, 358] on div "Save $49.37 - $115.20 / yr" at bounding box center [330, 353] width 348 height 14
click at [510, 407] on span "Continue" at bounding box center [526, 409] width 44 height 10
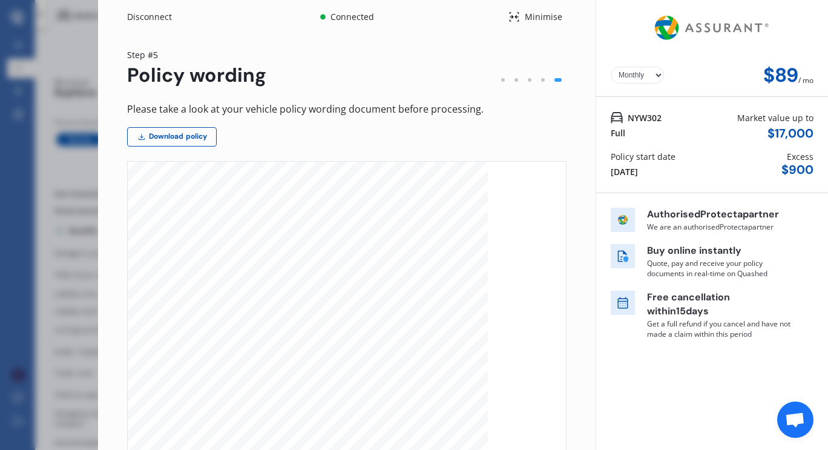
scroll to position [1683, 0]
click at [166, 133] on link "Download policy" at bounding box center [172, 136] width 90 height 19
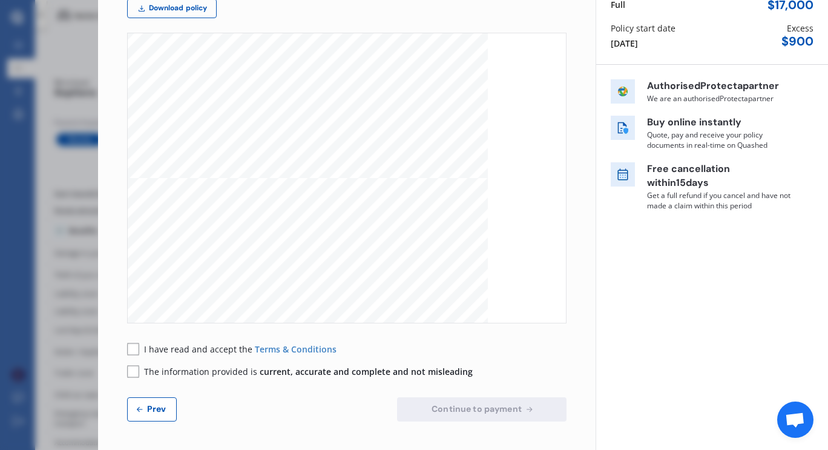
click at [133, 348] on rect at bounding box center [133, 349] width 12 height 12
click at [135, 371] on rect at bounding box center [133, 371] width 12 height 12
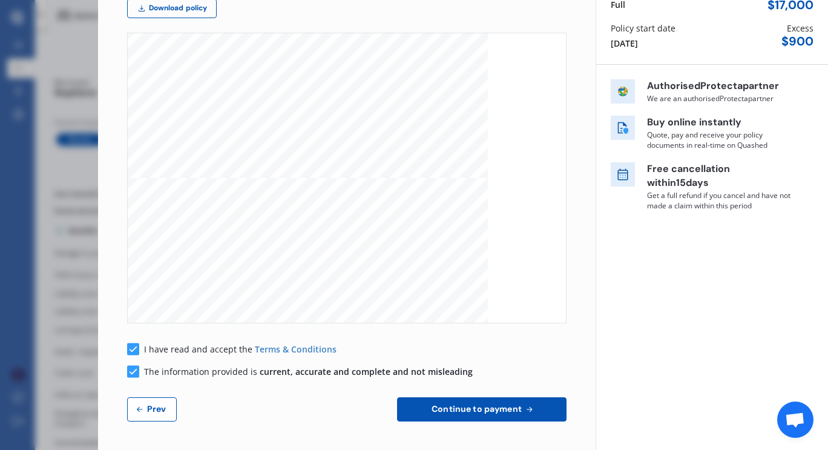
click at [252, 397] on div "Continue to payment Prev" at bounding box center [347, 409] width 440 height 24
click at [463, 415] on button "Continue to payment" at bounding box center [482, 409] width 170 height 24
